Goal: Information Seeking & Learning: Learn about a topic

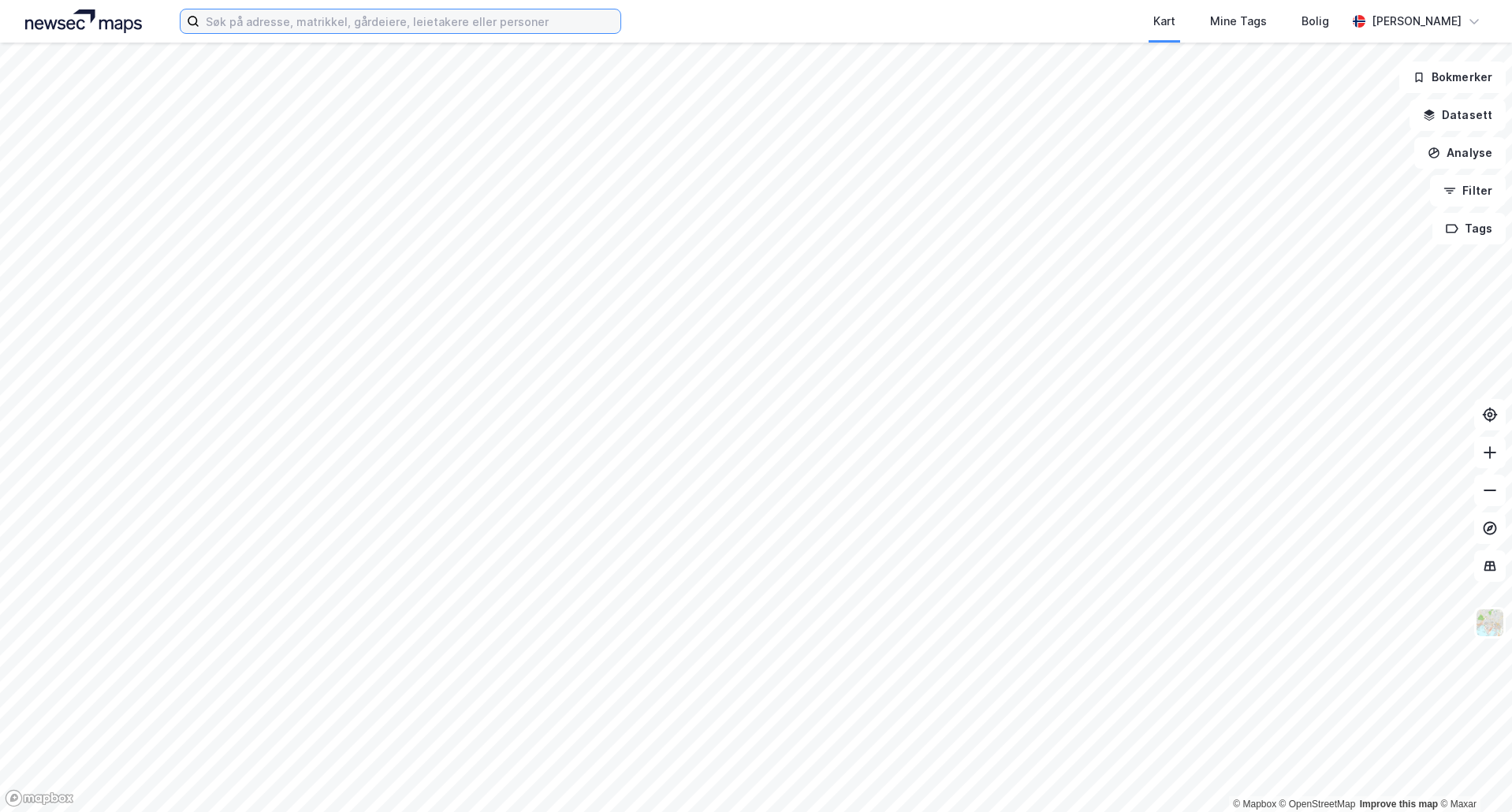
click at [513, 10] on input at bounding box center [411, 22] width 421 height 24
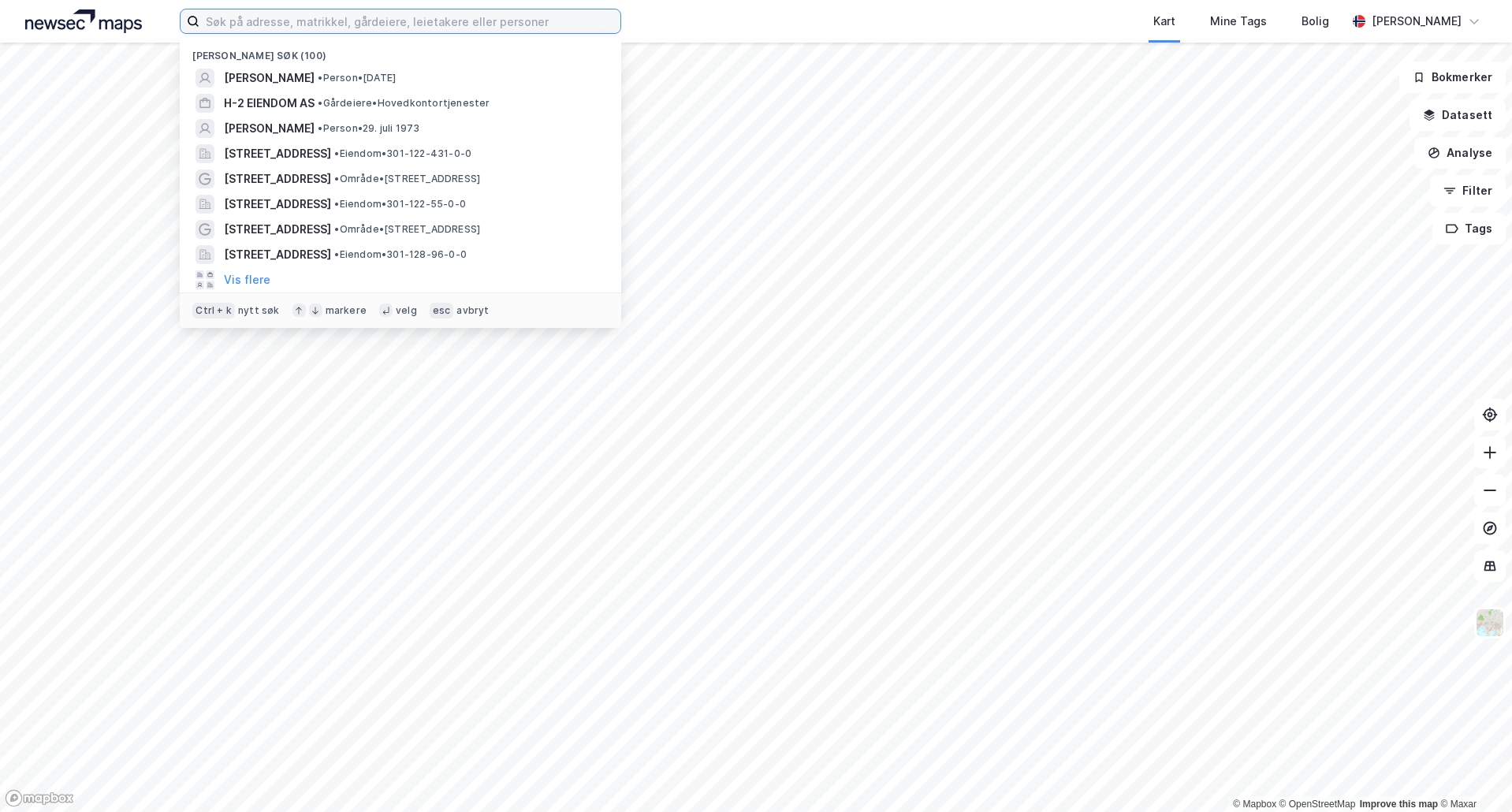
paste input "[STREET_ADDRESS]"
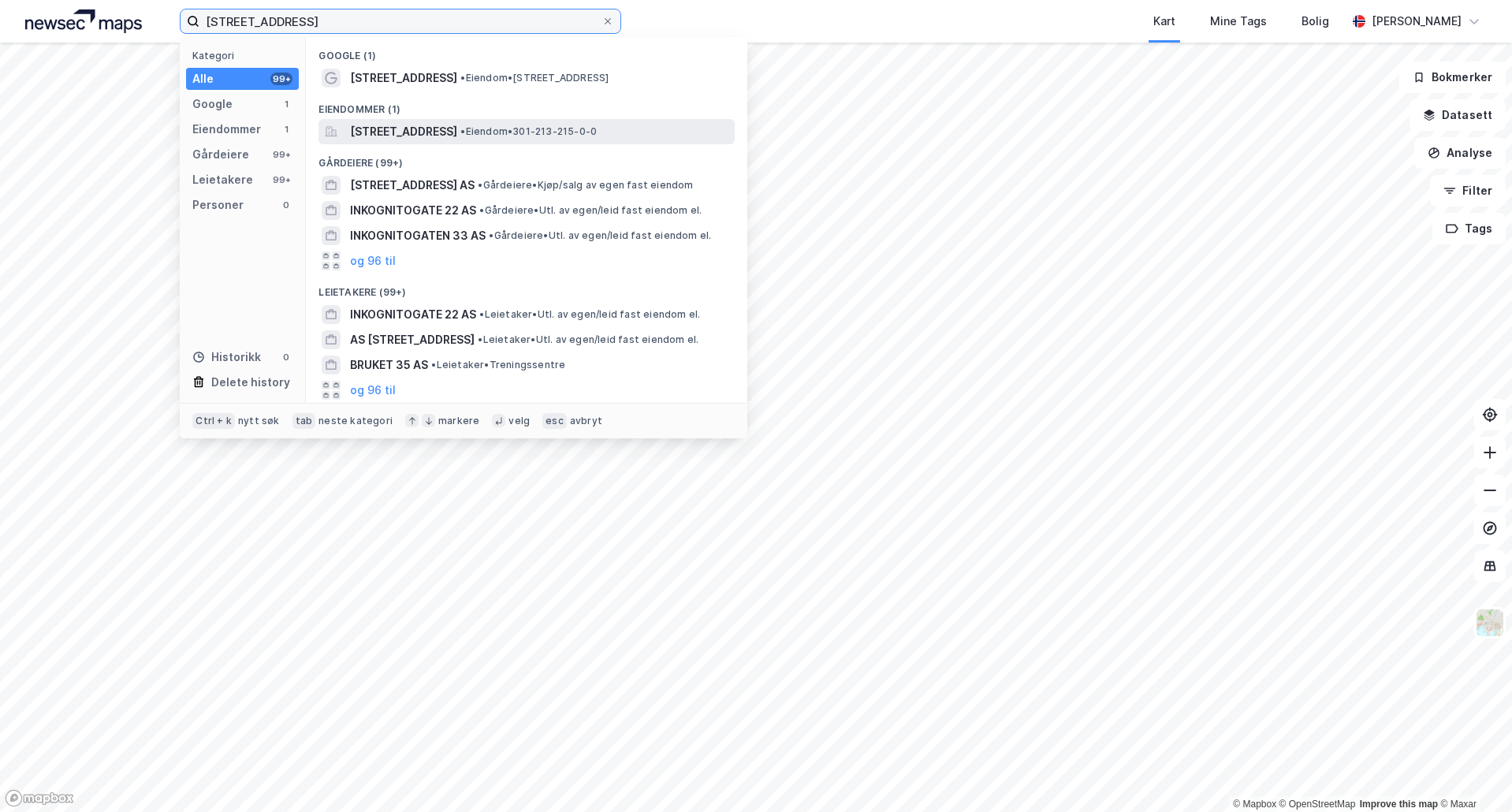
type input "[STREET_ADDRESS]"
click at [435, 124] on span "[STREET_ADDRESS]" at bounding box center [404, 131] width 107 height 19
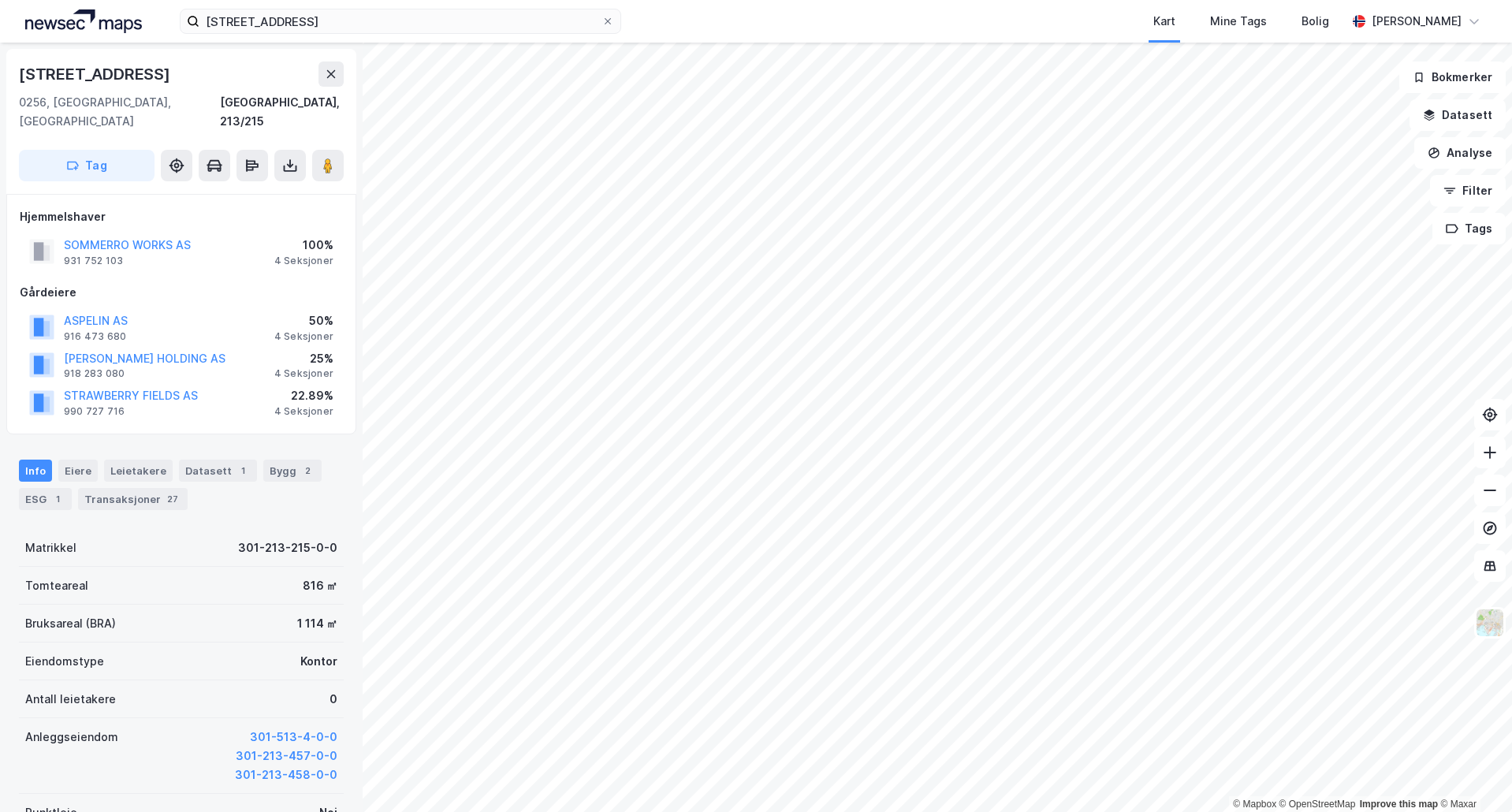
click at [319, 311] on div "50%" at bounding box center [303, 320] width 59 height 19
click at [325, 440] on div "Info [PERSON_NAME] Datasett 1 Bygg 2 ESG 1 Transaksjoner 27" at bounding box center [181, 478] width 363 height 76
click at [140, 488] on div "Transaksjoner 27" at bounding box center [133, 499] width 109 height 22
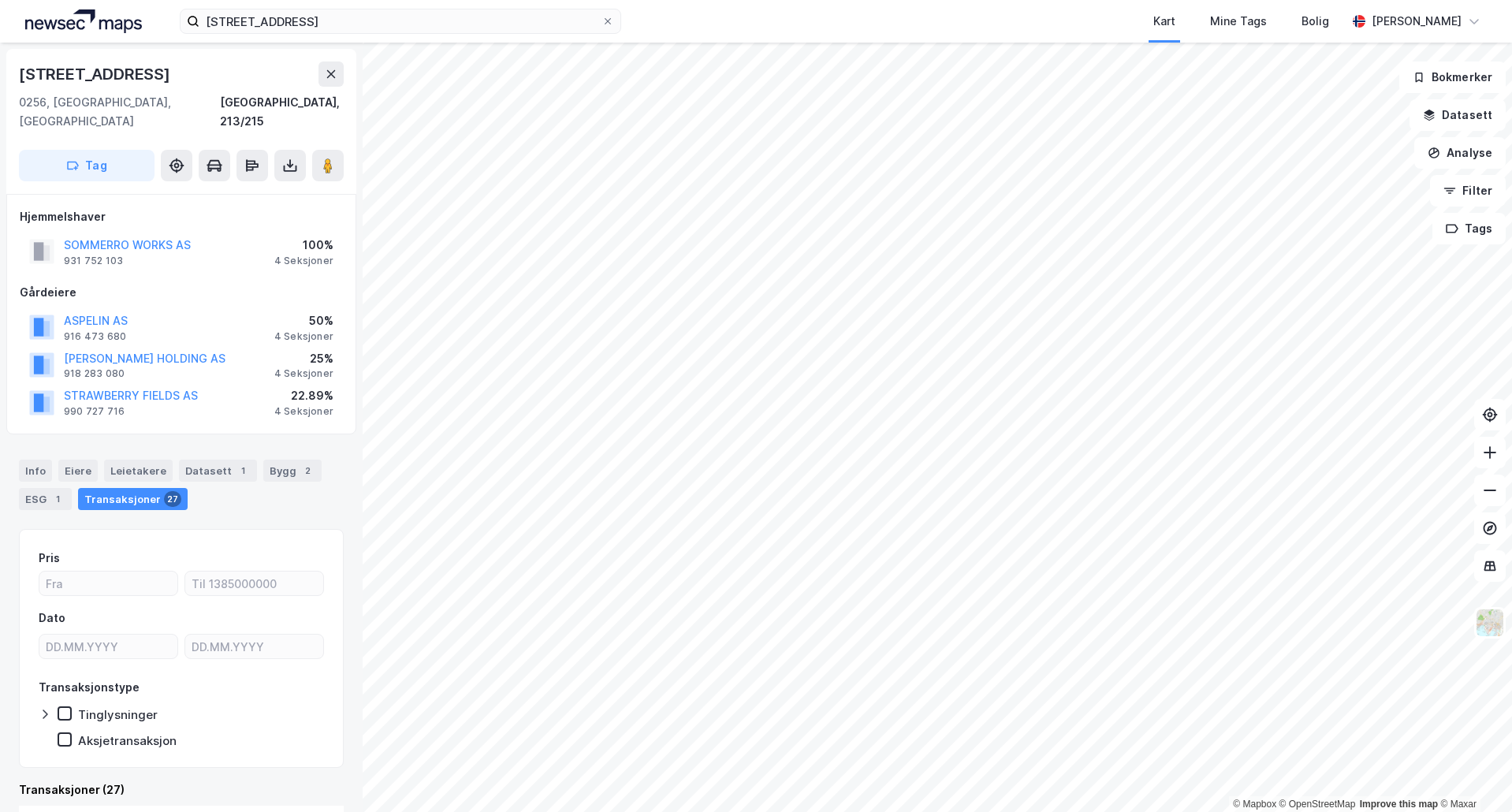
click at [79, 67] on div "[STREET_ADDRESS]" at bounding box center [95, 74] width 154 height 25
copy div "[STREET_ADDRESS]"
